Goal: Navigation & Orientation: Find specific page/section

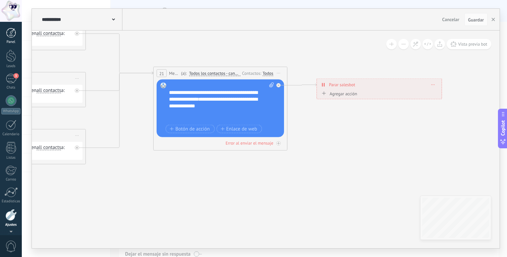
click at [10, 40] on div "Panel" at bounding box center [10, 42] width 19 height 4
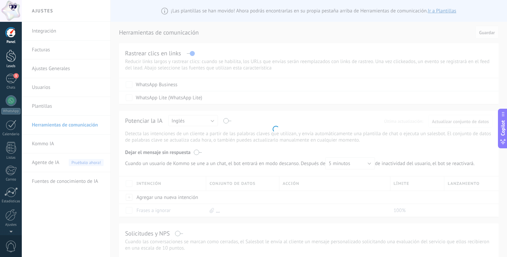
click at [10, 58] on div at bounding box center [11, 56] width 10 height 12
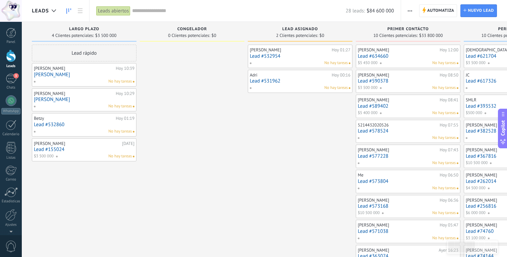
click at [139, 13] on input "text" at bounding box center [239, 10] width 214 height 7
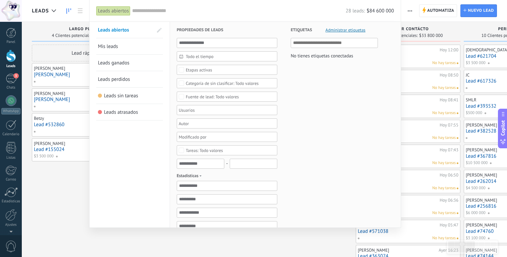
click at [70, 175] on div at bounding box center [253, 128] width 507 height 257
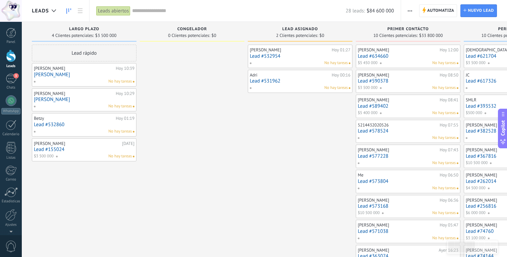
click at [120, 8] on div "Leads abiertos" at bounding box center [113, 11] width 34 height 10
